Goal: Task Accomplishment & Management: Complete application form

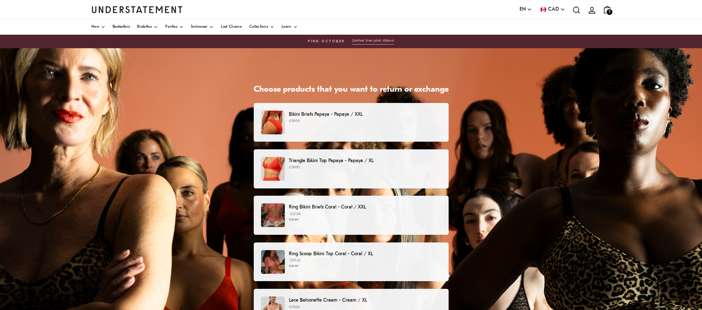
click at [314, 128] on div "Bikini Briefs Papaya - Papaya / XXL €39.00" at bounding box center [350, 123] width 179 height 24
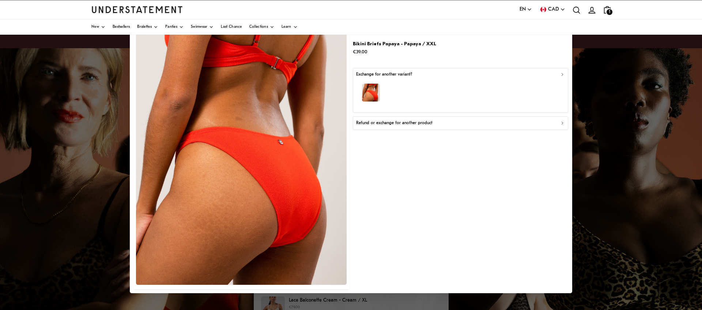
click at [431, 122] on div "Refund or exchange for another product" at bounding box center [460, 123] width 209 height 7
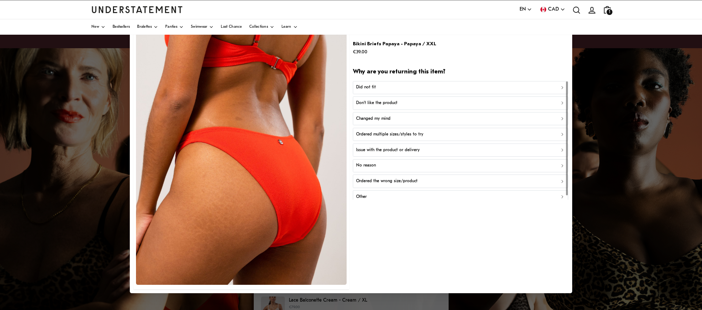
click at [375, 121] on p "Changed my mind" at bounding box center [373, 119] width 34 height 7
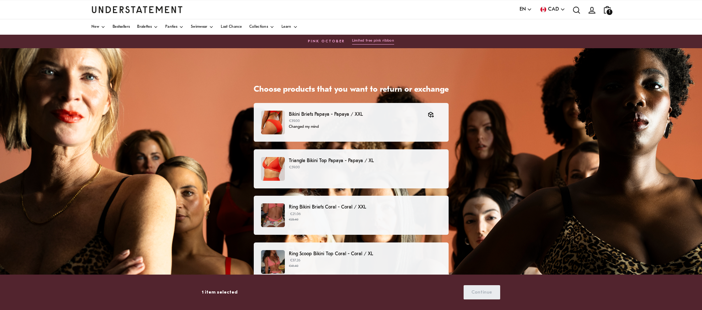
click at [337, 171] on div "Triangle Bikini Top Papaya - Papaya / XL €59.00" at bounding box center [350, 169] width 179 height 24
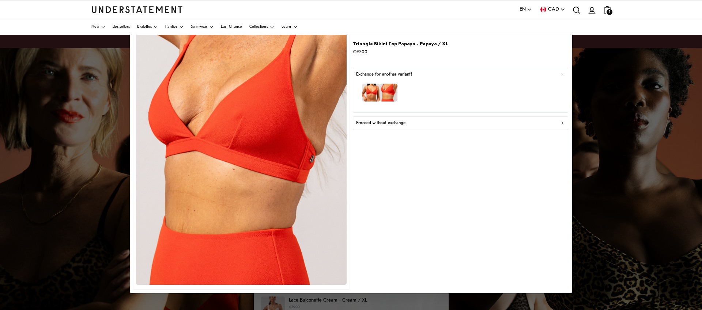
click at [423, 124] on div "Proceed without exchange" at bounding box center [460, 123] width 209 height 7
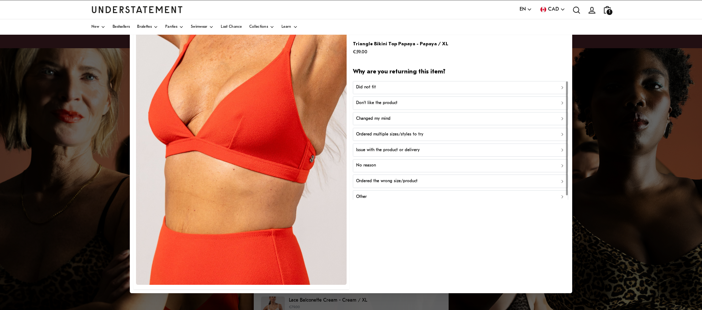
click at [383, 121] on p "Changed my mind" at bounding box center [373, 119] width 34 height 7
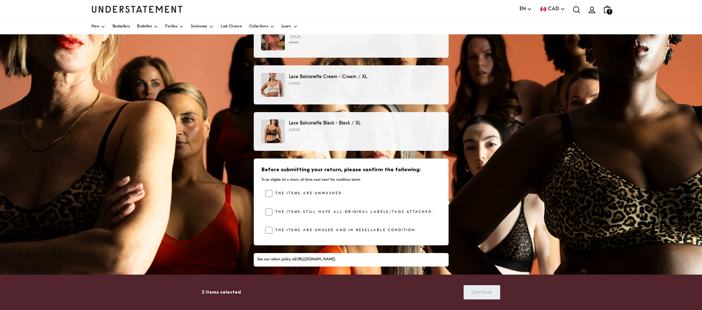
scroll to position [103, 0]
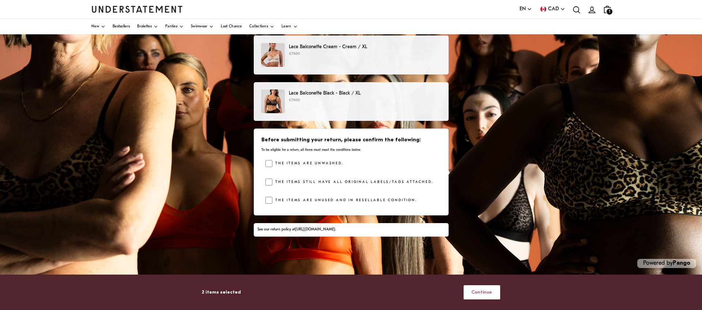
click at [485, 293] on span "Continue" at bounding box center [481, 293] width 21 height 14
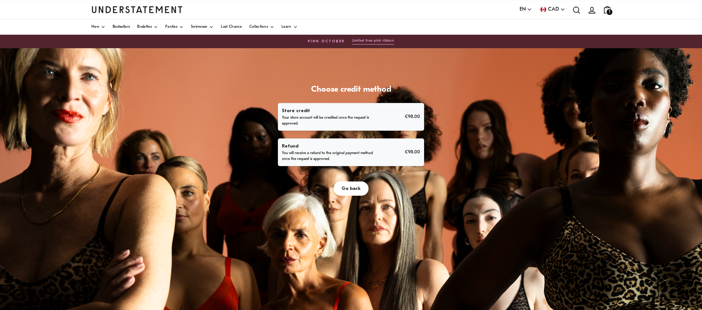
click at [360, 152] on p "You will receive a refund to the original payment method once the request is ap…" at bounding box center [328, 157] width 92 height 12
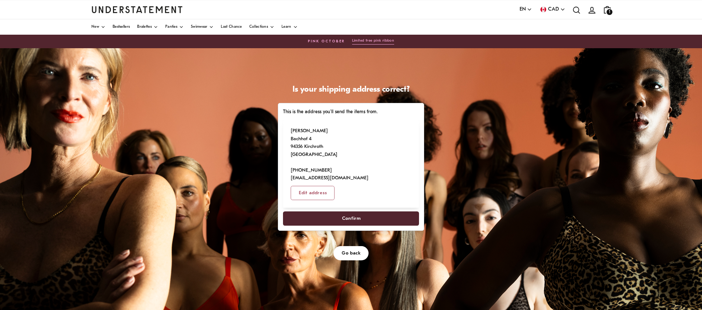
click at [345, 212] on span "Confirm" at bounding box center [351, 219] width 19 height 14
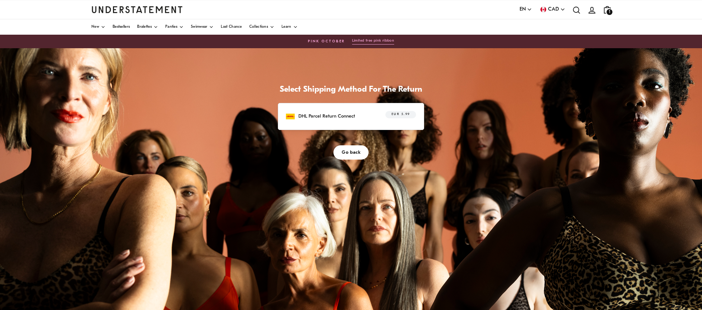
click at [344, 119] on p "DHL Parcel Return Connect" at bounding box center [326, 117] width 57 height 8
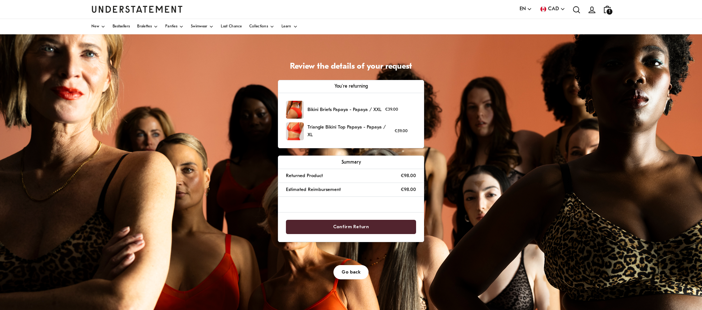
scroll to position [35, 0]
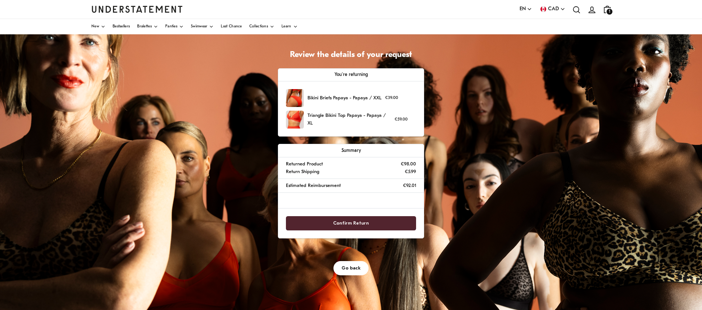
click at [349, 223] on span "Confirm Return" at bounding box center [351, 224] width 36 height 14
